Goal: Task Accomplishment & Management: Manage account settings

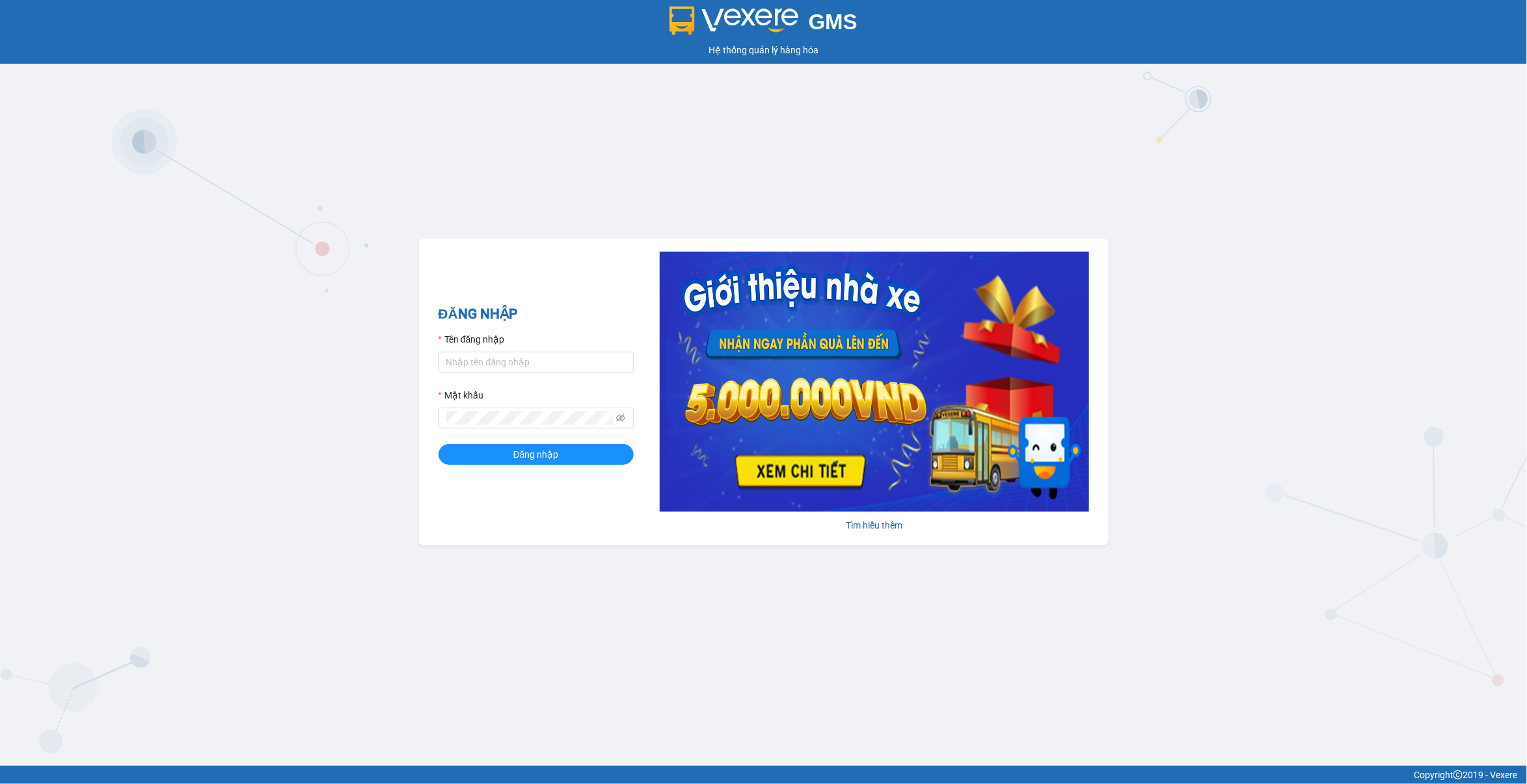
type input "lananh.anhkhangdn"
click at [625, 417] on icon "eye-invisible" at bounding box center [620, 418] width 9 height 9
click at [615, 421] on span at bounding box center [536, 418] width 195 height 21
click at [438, 444] on button "Đăng nhập" at bounding box center [536, 455] width 195 height 21
